Goal: Information Seeking & Learning: Learn about a topic

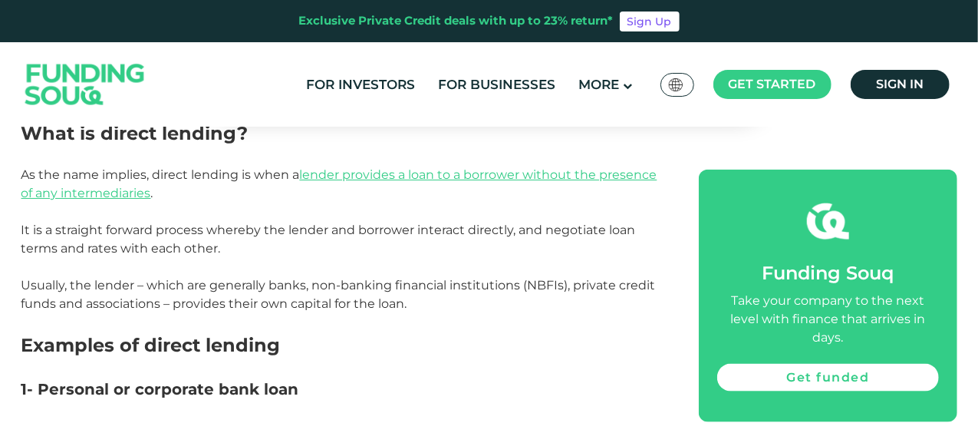
scroll to position [3968, 0]
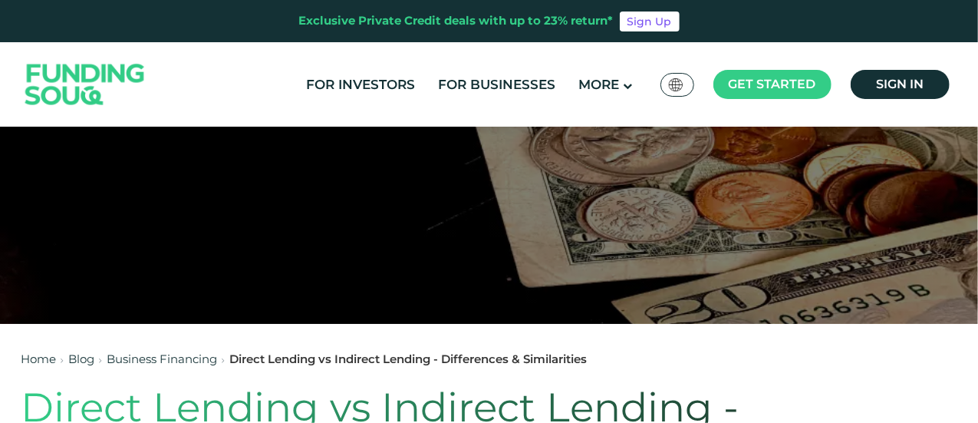
scroll to position [104, 0]
